Goal: Task Accomplishment & Management: Manage account settings

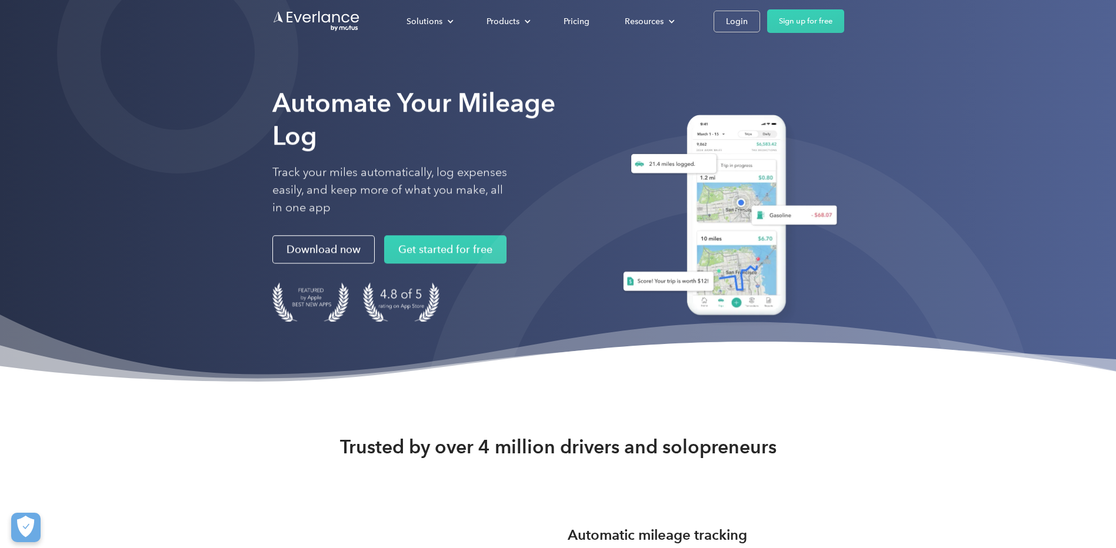
click at [727, 5] on div "Solutions For companies Easy vehicle reimbursements For self-employed Maximize …" at bounding box center [558, 21] width 572 height 42
click at [728, 31] on link "Login" at bounding box center [737, 22] width 46 height 22
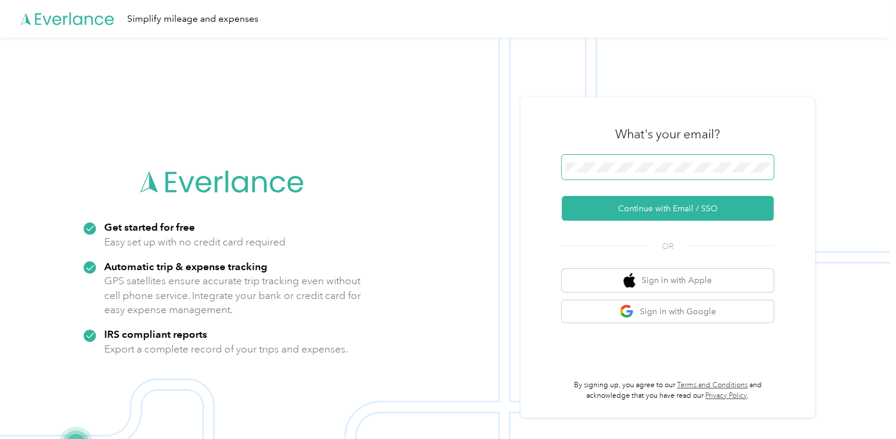
click at [614, 158] on span at bounding box center [667, 167] width 212 height 25
click at [614, 160] on span at bounding box center [667, 167] width 212 height 25
click at [614, 162] on span at bounding box center [667, 167] width 212 height 25
click at [614, 174] on span at bounding box center [667, 167] width 212 height 25
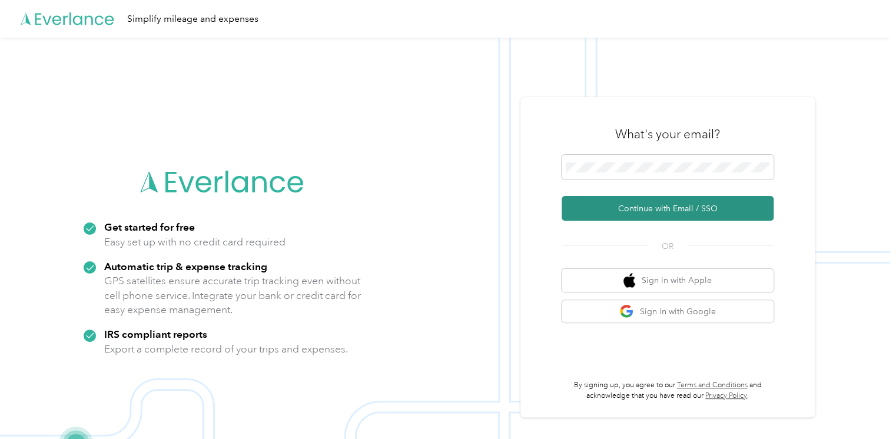
click at [626, 207] on button "Continue with Email / SSO" at bounding box center [667, 208] width 212 height 25
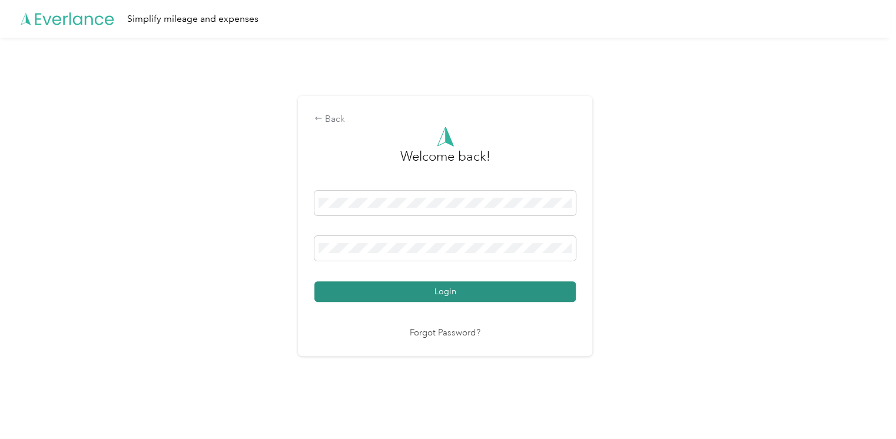
click at [450, 285] on button "Login" at bounding box center [444, 291] width 261 height 21
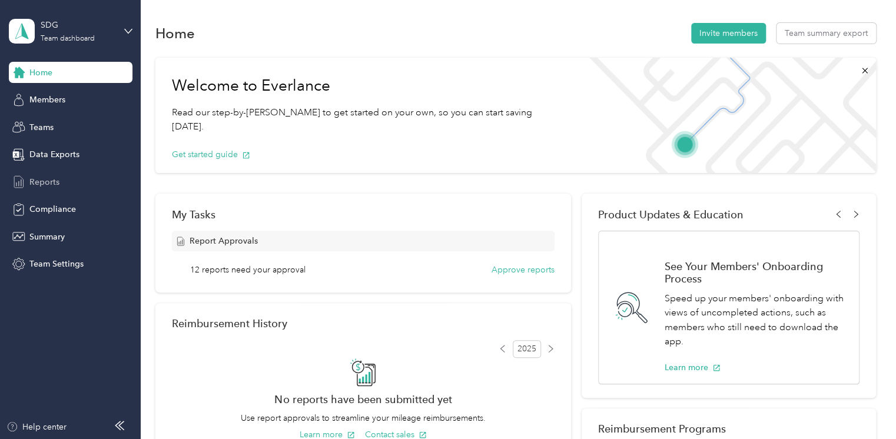
click at [31, 178] on span "Reports" at bounding box center [44, 182] width 30 height 12
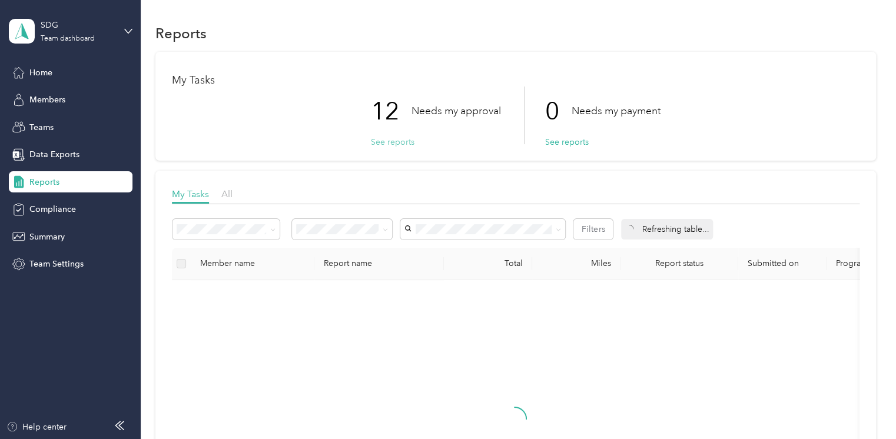
click at [380, 140] on button "See reports" at bounding box center [393, 142] width 44 height 12
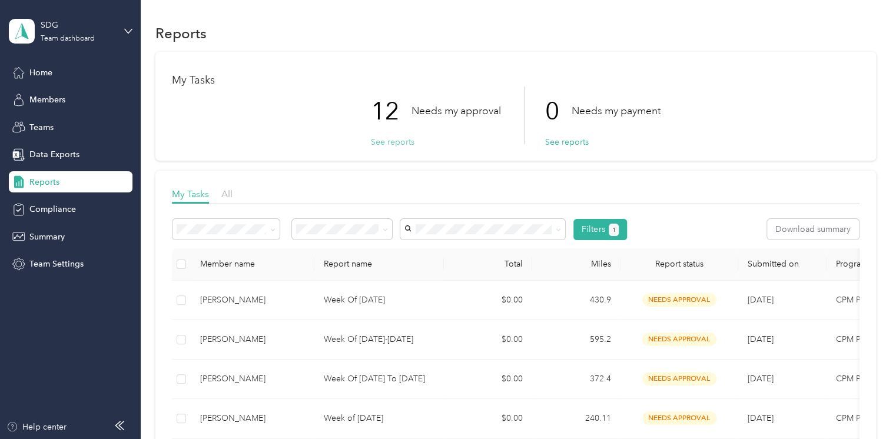
click at [400, 139] on button "See reports" at bounding box center [393, 142] width 44 height 12
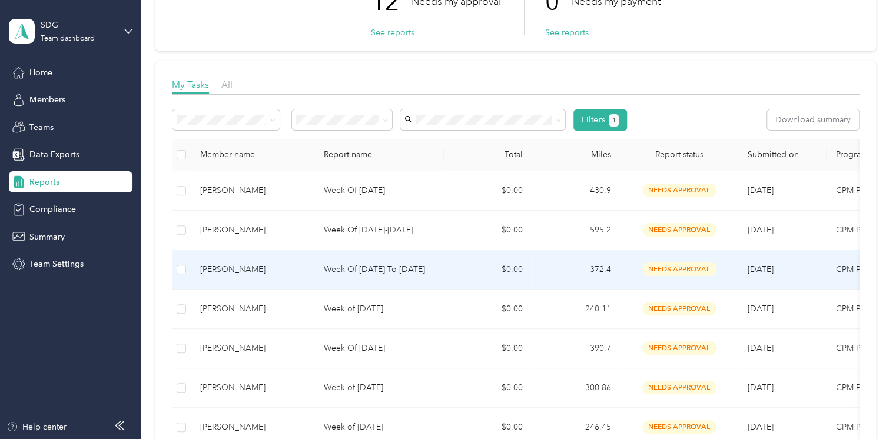
scroll to position [220, 0]
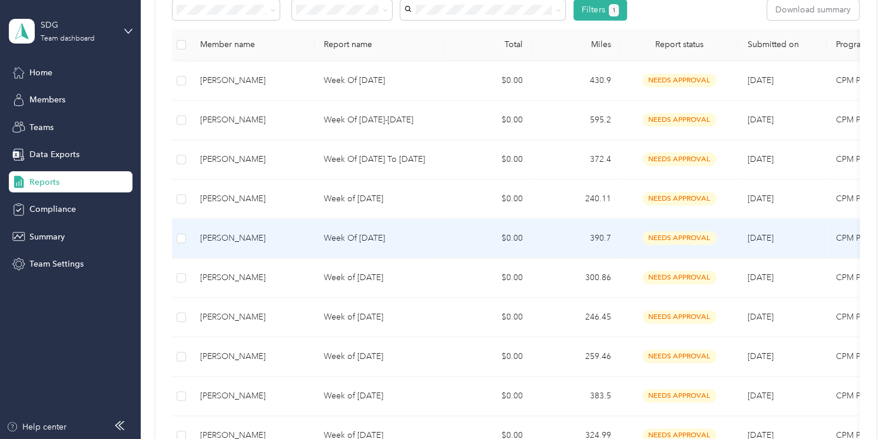
click at [213, 239] on div "[PERSON_NAME]" at bounding box center [252, 238] width 105 height 13
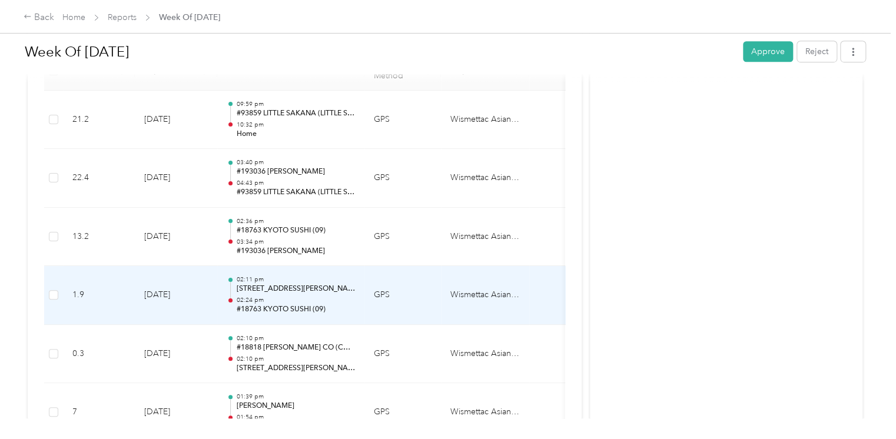
scroll to position [225, 0]
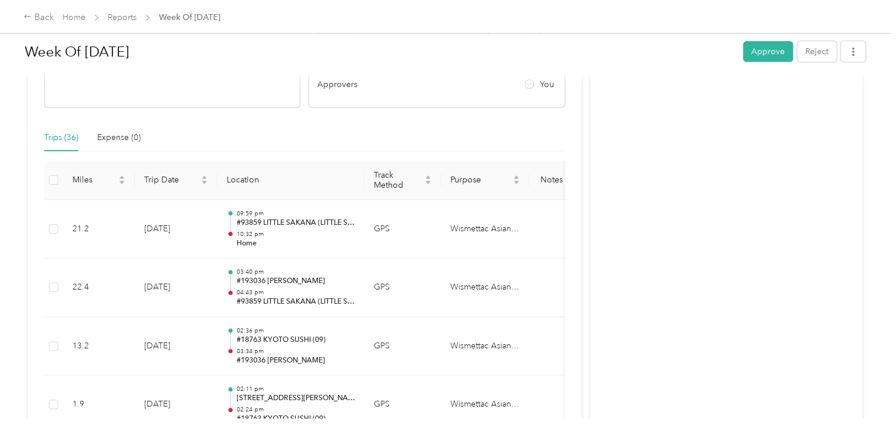
click at [21, 17] on div "Back Home Reports Week Of [DATE]" at bounding box center [448, 16] width 896 height 33
click at [31, 18] on icon at bounding box center [28, 16] width 8 height 8
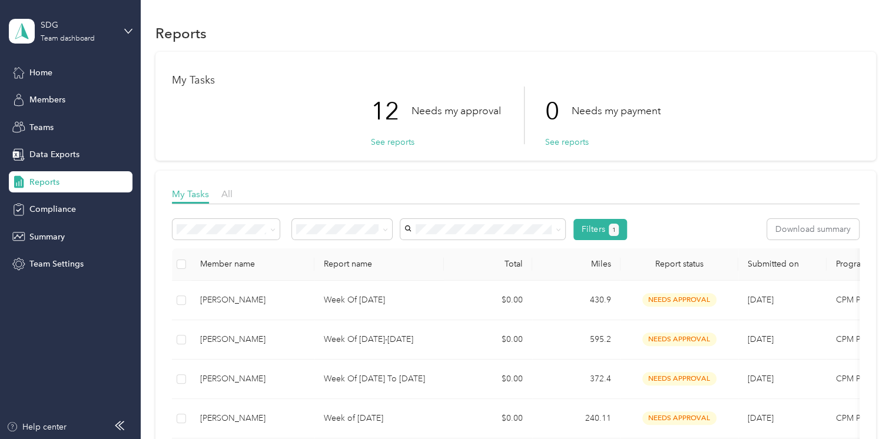
scroll to position [220, 0]
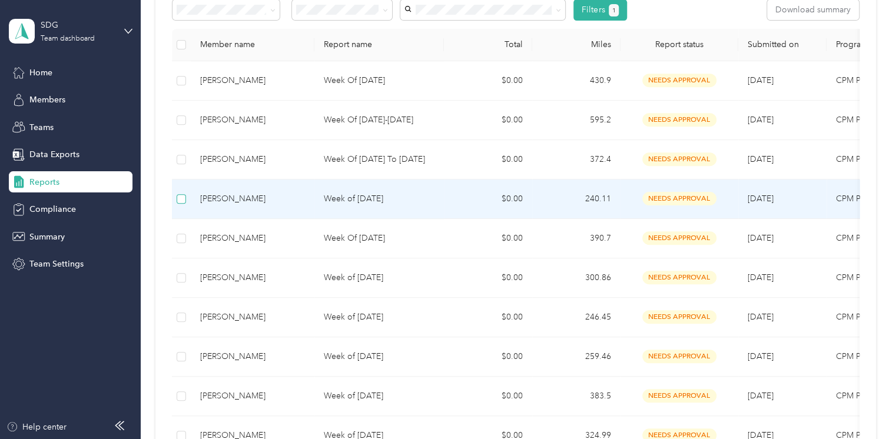
click at [182, 192] on label at bounding box center [181, 198] width 9 height 13
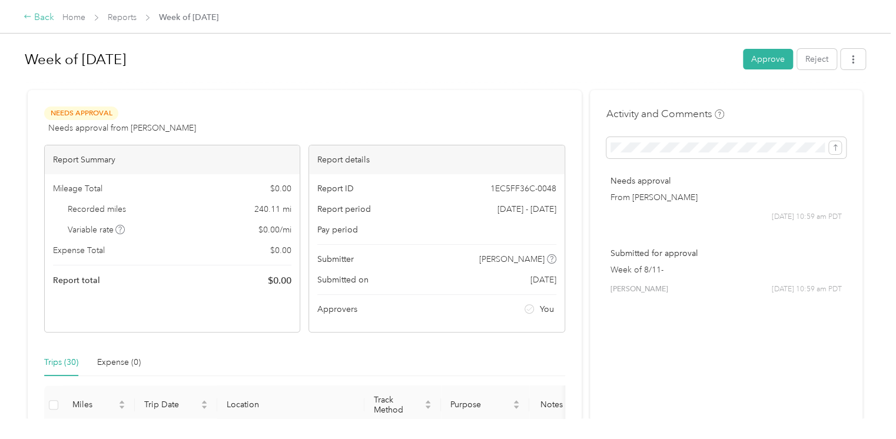
click at [26, 19] on icon at bounding box center [28, 16] width 8 height 8
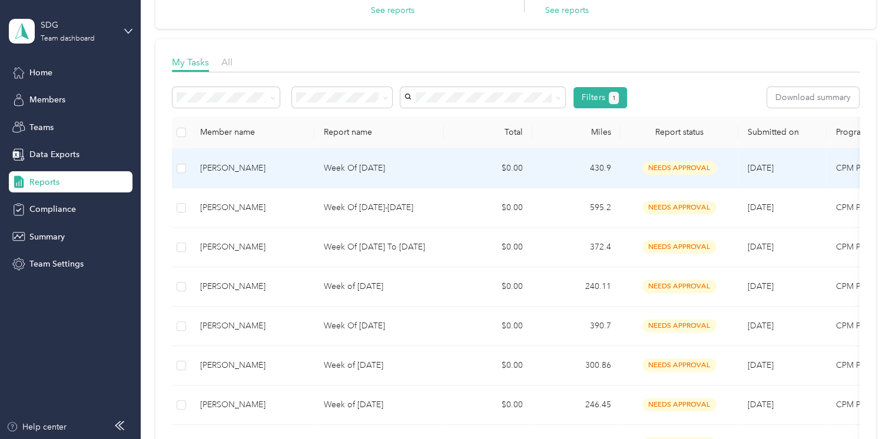
scroll to position [220, 0]
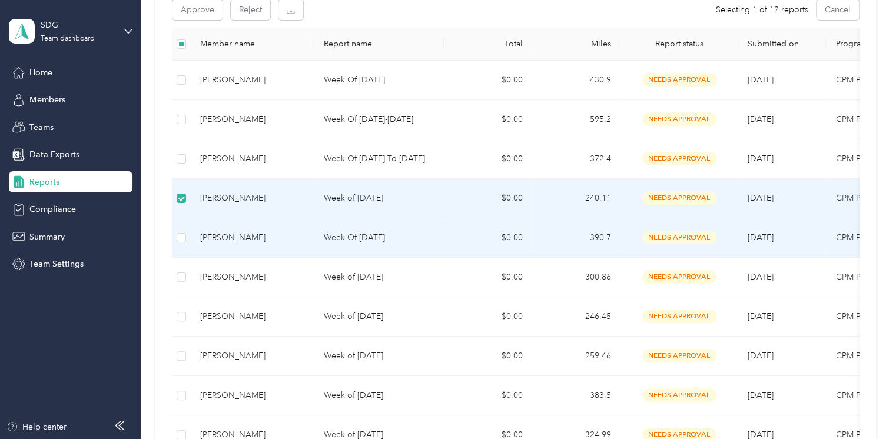
click at [174, 237] on td at bounding box center [181, 237] width 19 height 39
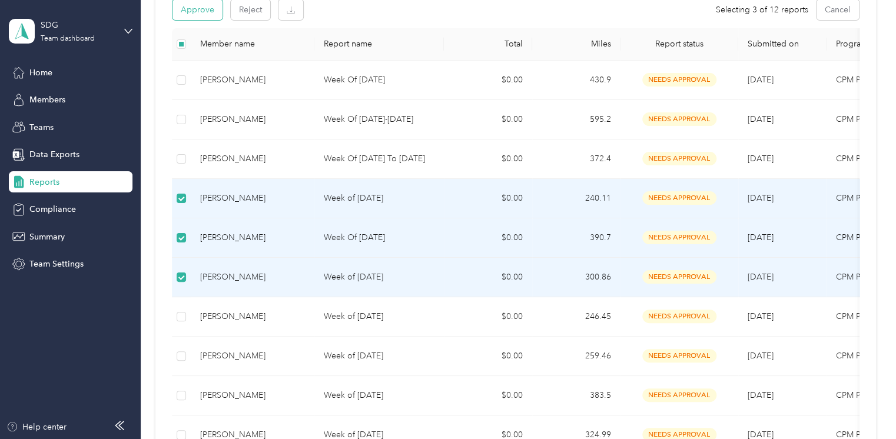
click at [212, 12] on button "Approve" at bounding box center [197, 9] width 50 height 21
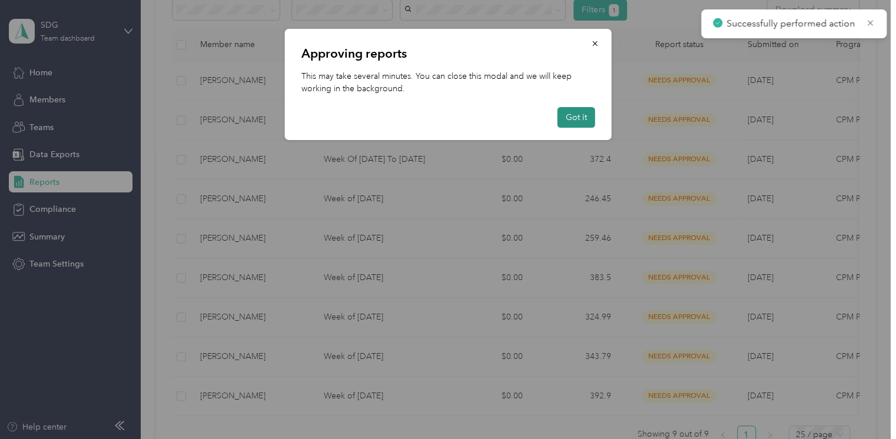
click at [566, 125] on button "Got it" at bounding box center [576, 117] width 38 height 21
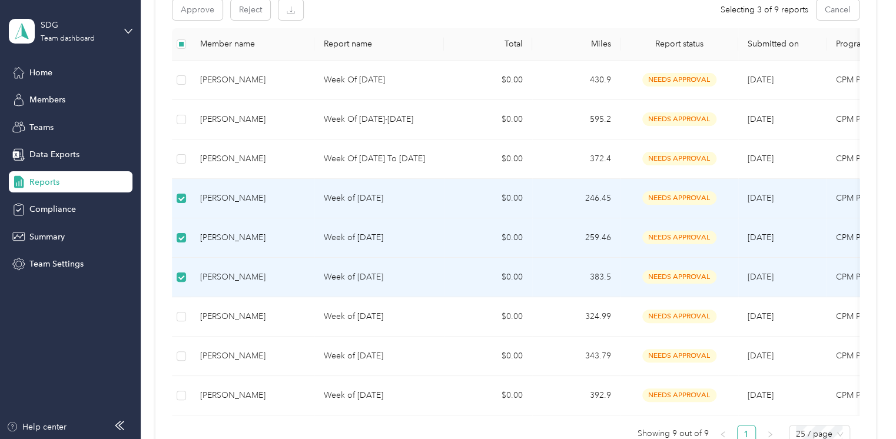
click at [234, 275] on div "[PERSON_NAME]" at bounding box center [252, 277] width 105 height 13
click at [199, 12] on button "Approve" at bounding box center [197, 9] width 50 height 21
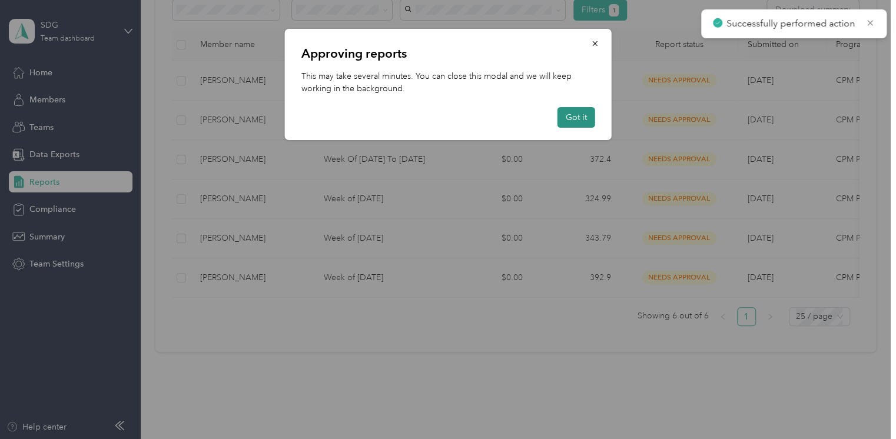
click at [579, 118] on button "Got it" at bounding box center [576, 117] width 38 height 21
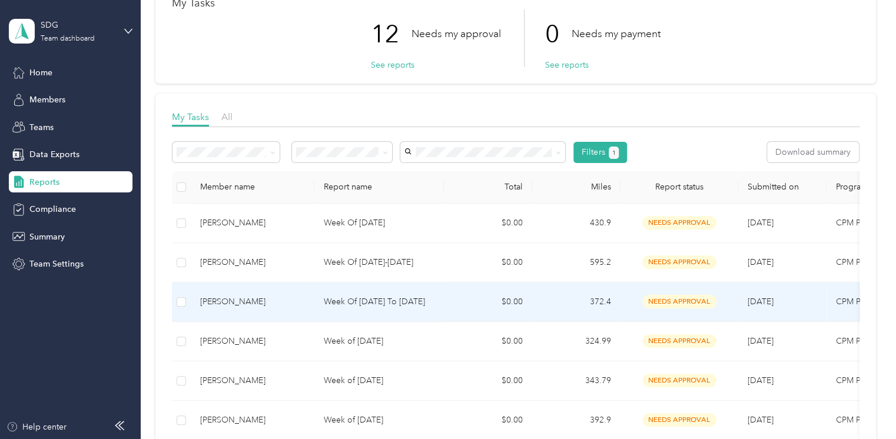
scroll to position [0, 0]
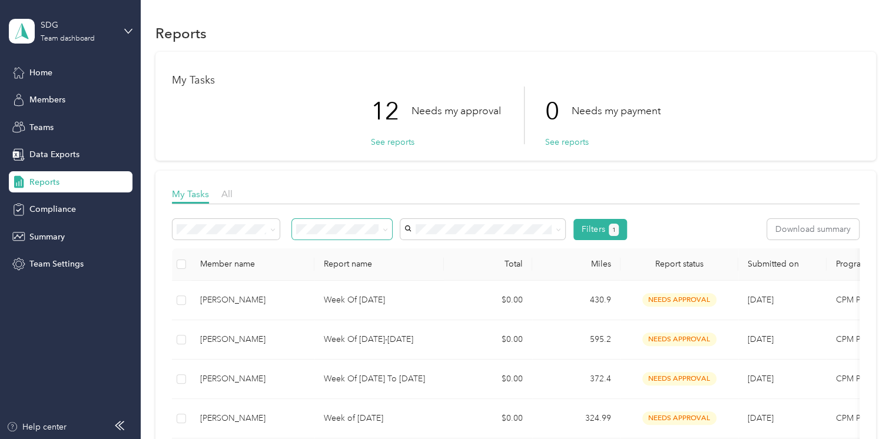
click at [385, 231] on icon at bounding box center [386, 229] width 4 height 2
click at [343, 255] on li "All" at bounding box center [342, 250] width 101 height 21
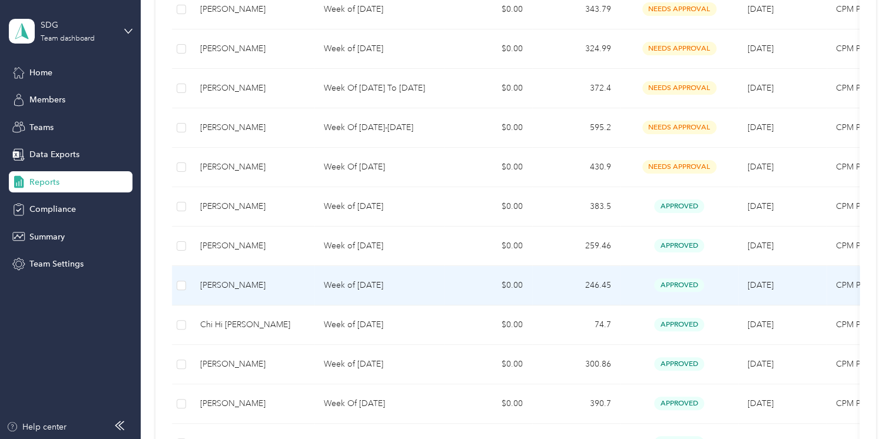
scroll to position [439, 0]
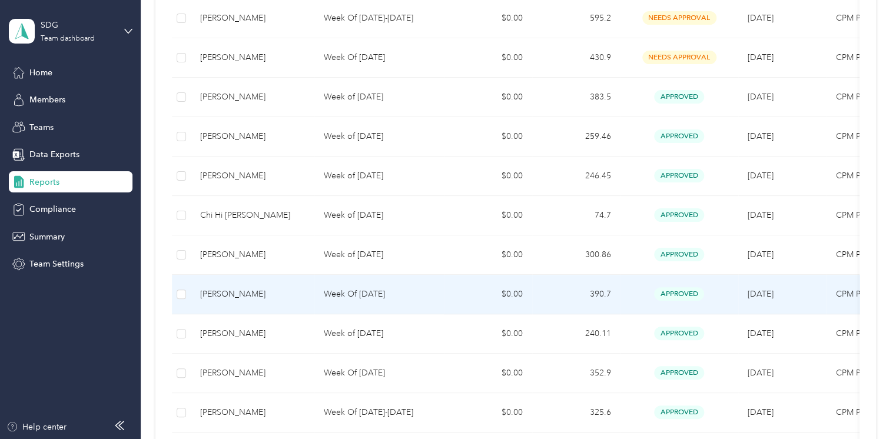
click at [187, 292] on td at bounding box center [181, 294] width 19 height 39
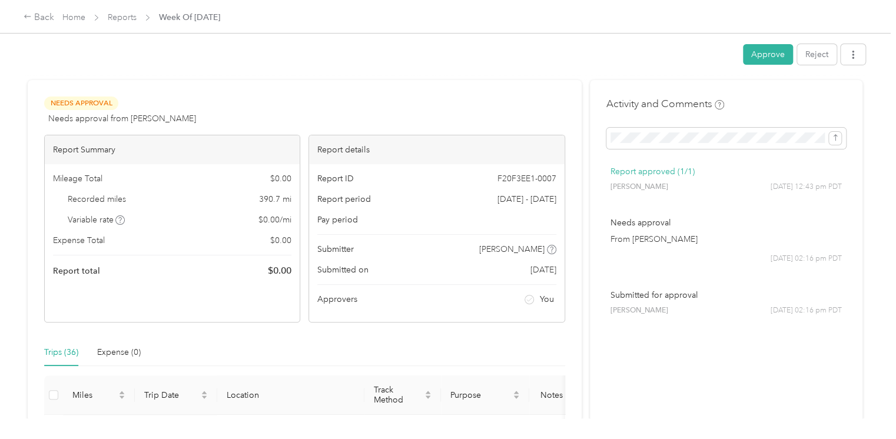
click at [46, 26] on div "Back Home Reports Week Of [DATE]" at bounding box center [448, 16] width 896 height 33
click at [45, 25] on div "Back Home Reports Week Of [DATE]" at bounding box center [448, 16] width 896 height 33
drag, startPoint x: 45, startPoint y: 25, endPoint x: 45, endPoint y: 15, distance: 9.4
click at [45, 15] on div "Back" at bounding box center [39, 18] width 31 height 14
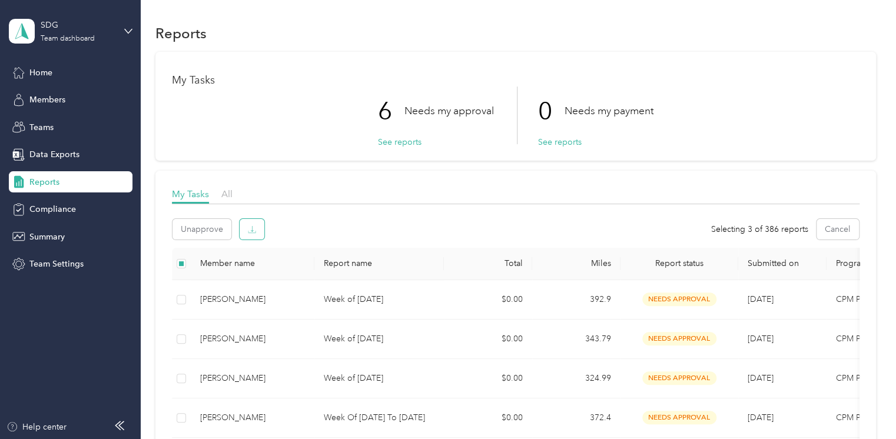
click at [245, 228] on button "button" at bounding box center [252, 229] width 25 height 21
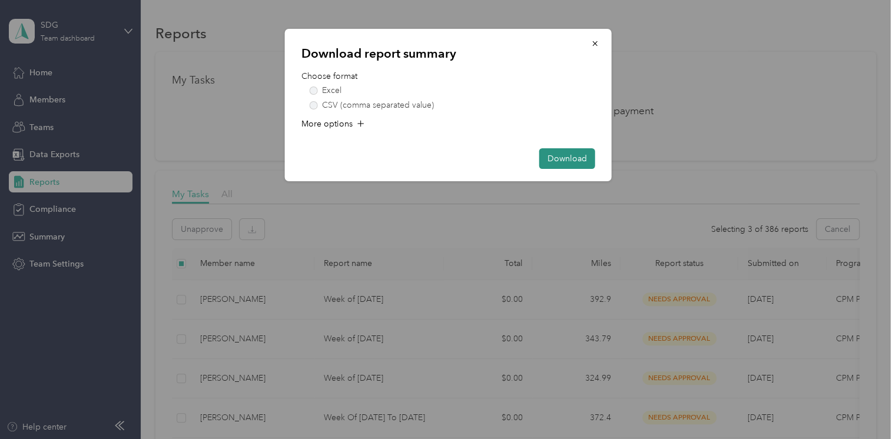
click at [558, 151] on button "Download" at bounding box center [567, 158] width 56 height 21
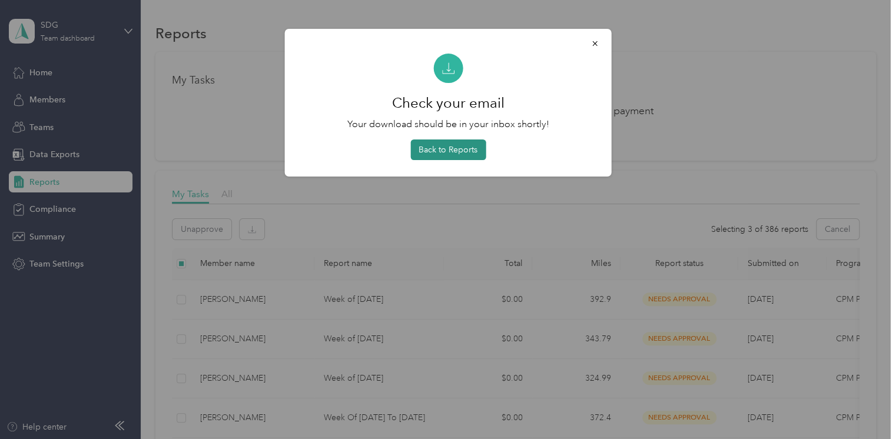
click at [431, 157] on button "Back to Reports" at bounding box center [447, 149] width 75 height 21
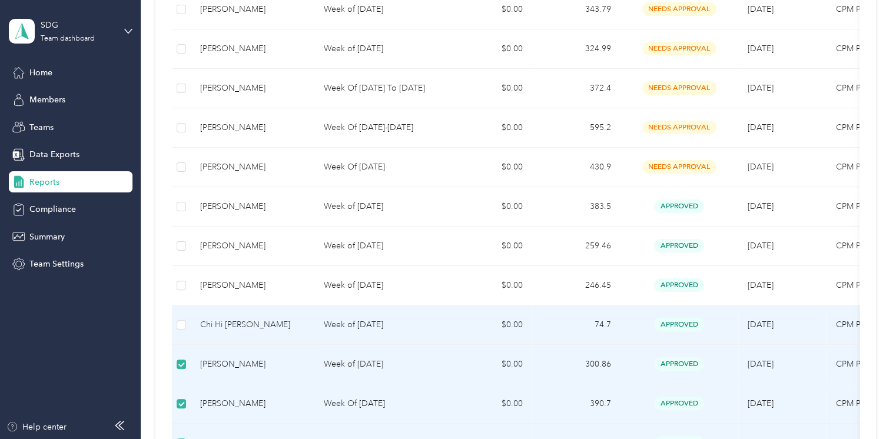
scroll to position [439, 0]
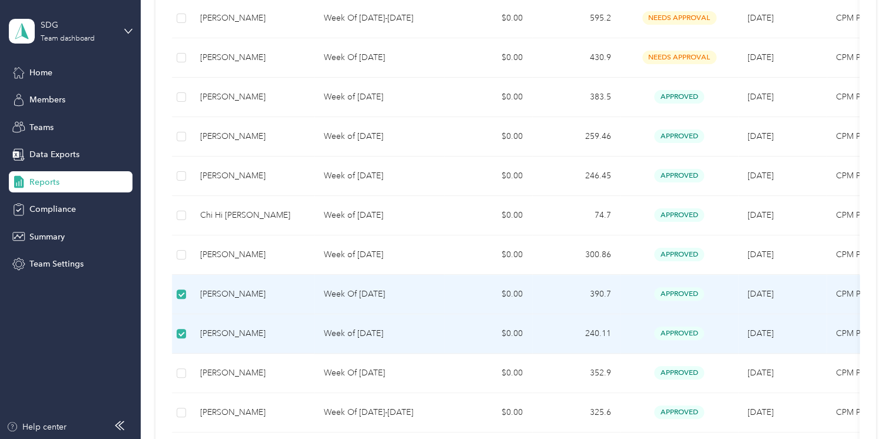
click at [186, 293] on td at bounding box center [181, 294] width 19 height 39
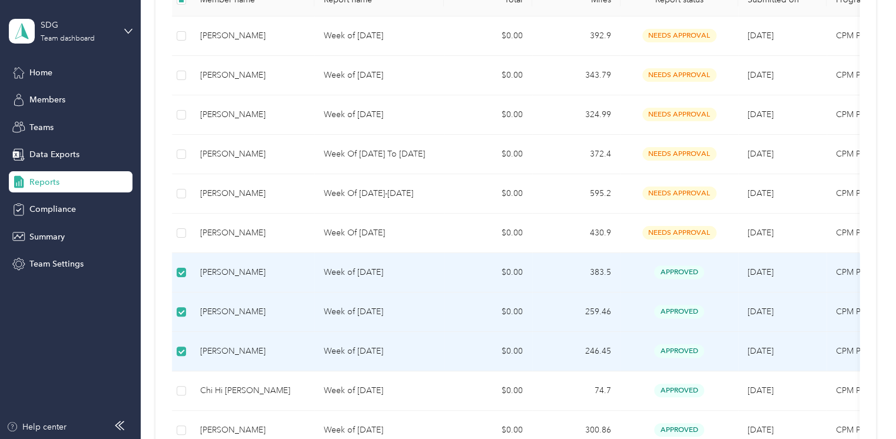
scroll to position [220, 0]
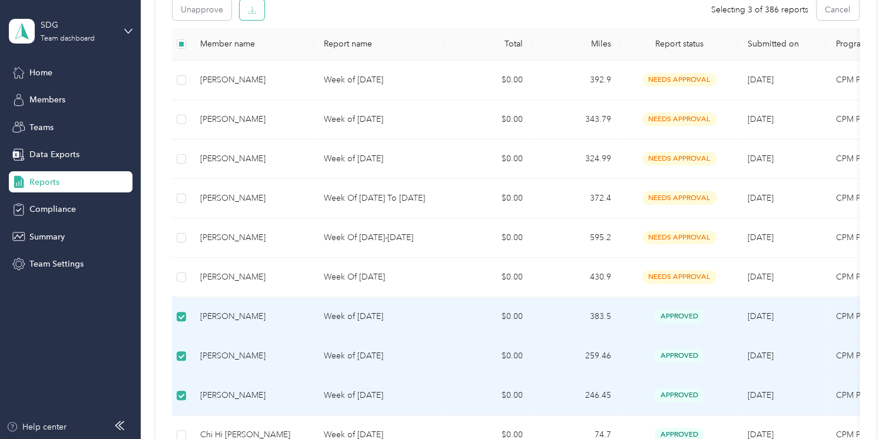
click at [250, 15] on button "button" at bounding box center [252, 9] width 25 height 21
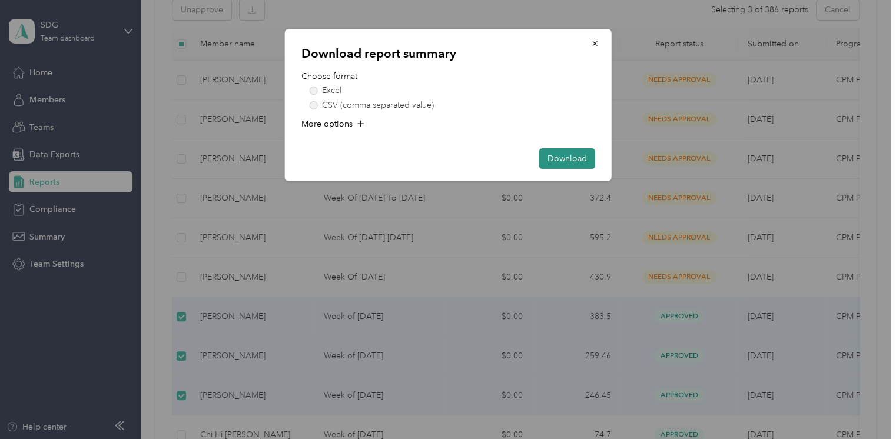
click at [570, 151] on button "Download" at bounding box center [567, 158] width 56 height 21
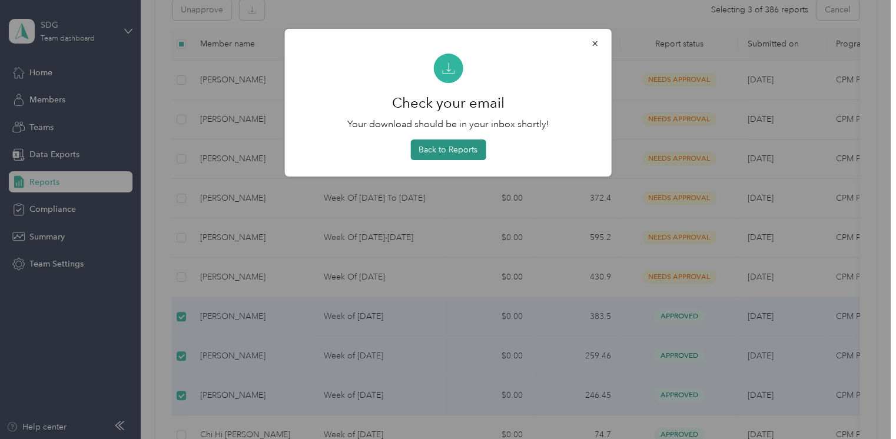
click at [483, 148] on button "Back to Reports" at bounding box center [447, 149] width 75 height 21
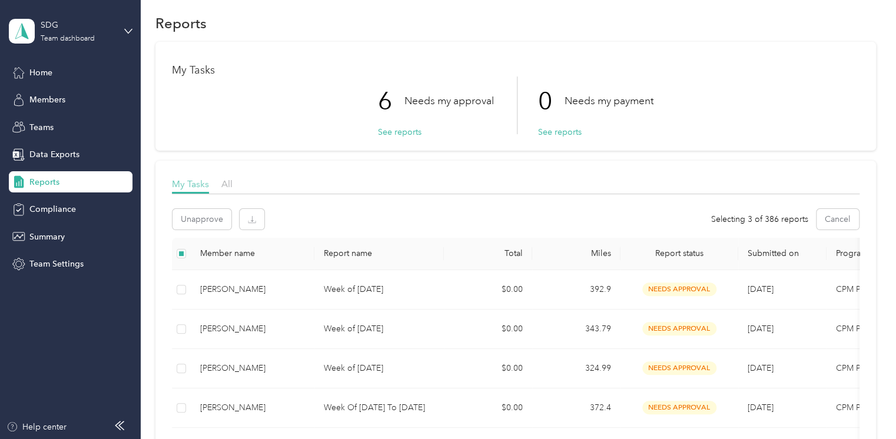
scroll to position [0, 0]
